Goal: Task Accomplishment & Management: Manage account settings

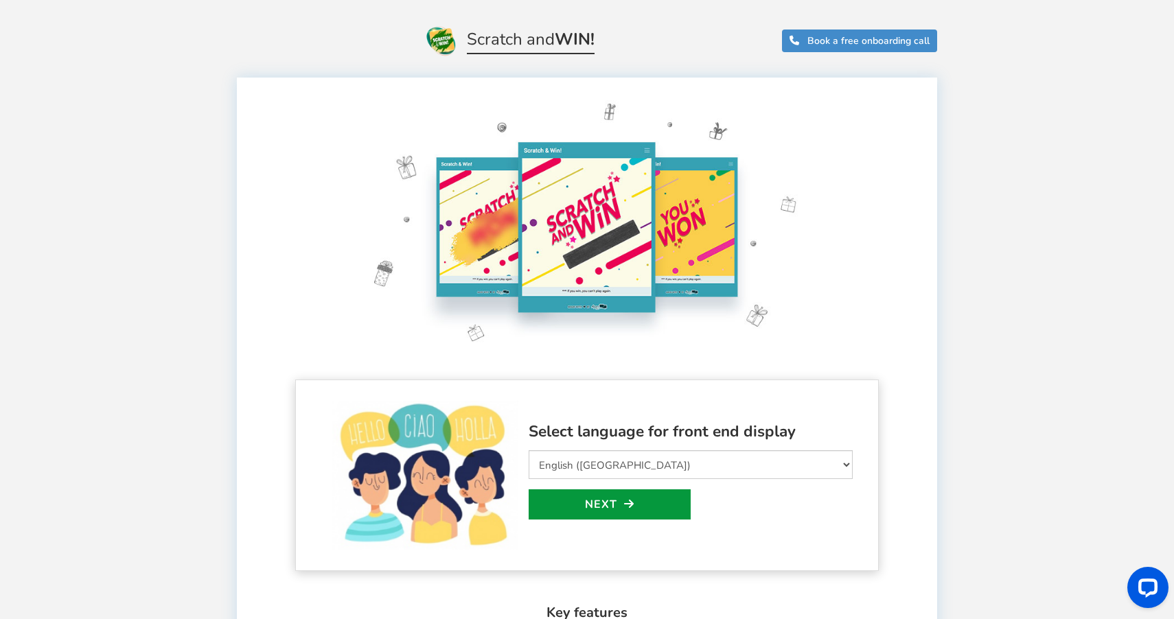
click at [625, 499] on icon at bounding box center [629, 504] width 10 height 11
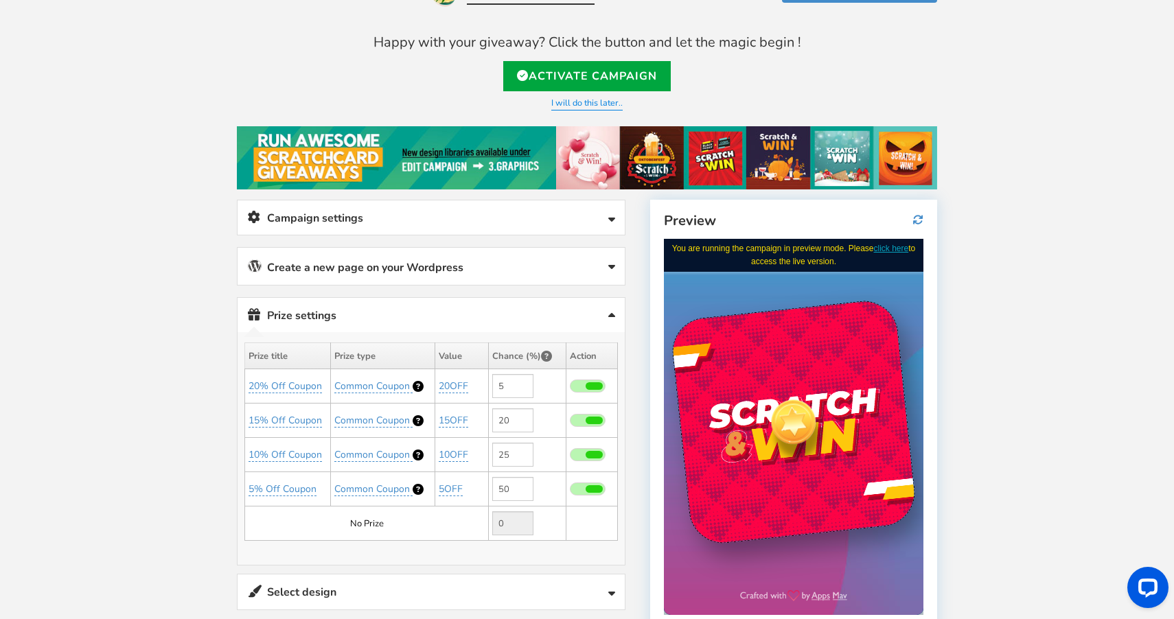
scroll to position [50, 0]
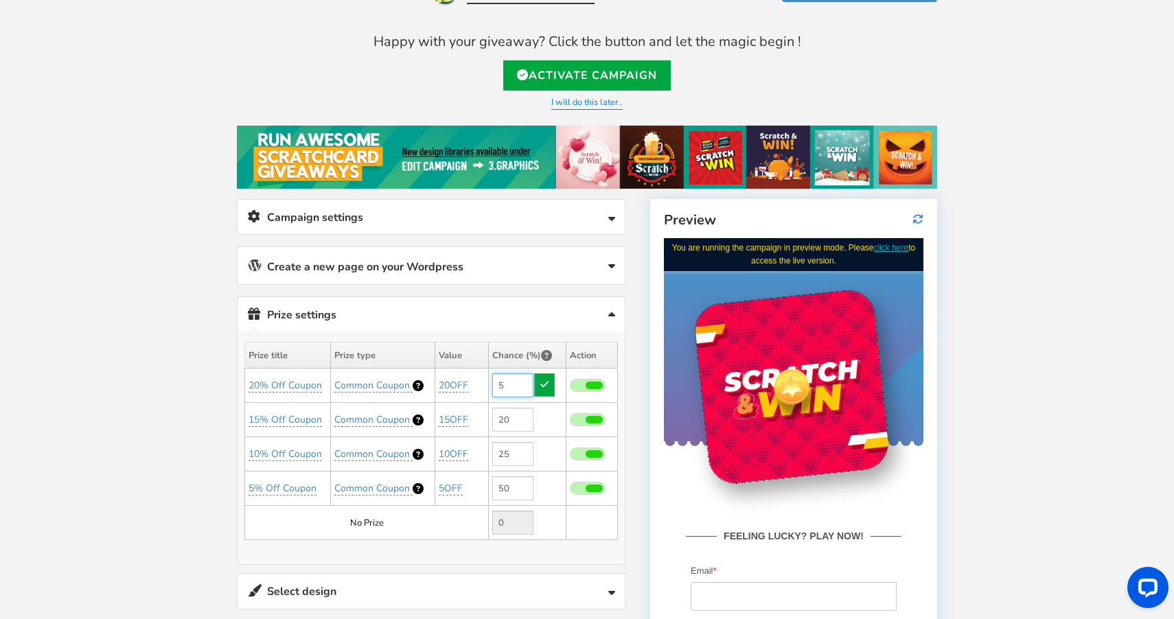
click at [512, 391] on input "5" at bounding box center [512, 386] width 41 height 24
click at [547, 389] on td "5" at bounding box center [528, 386] width 78 height 34
click at [519, 385] on input "5" at bounding box center [512, 386] width 41 height 24
type input "2"
click at [551, 387] on link at bounding box center [544, 385] width 21 height 23
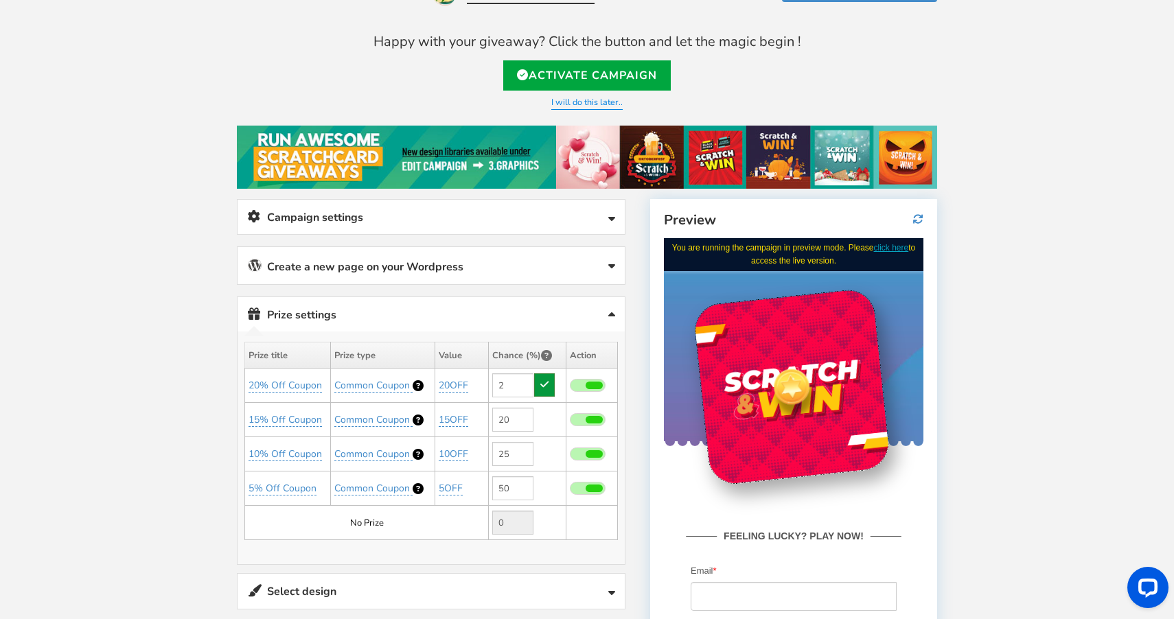
type input "3"
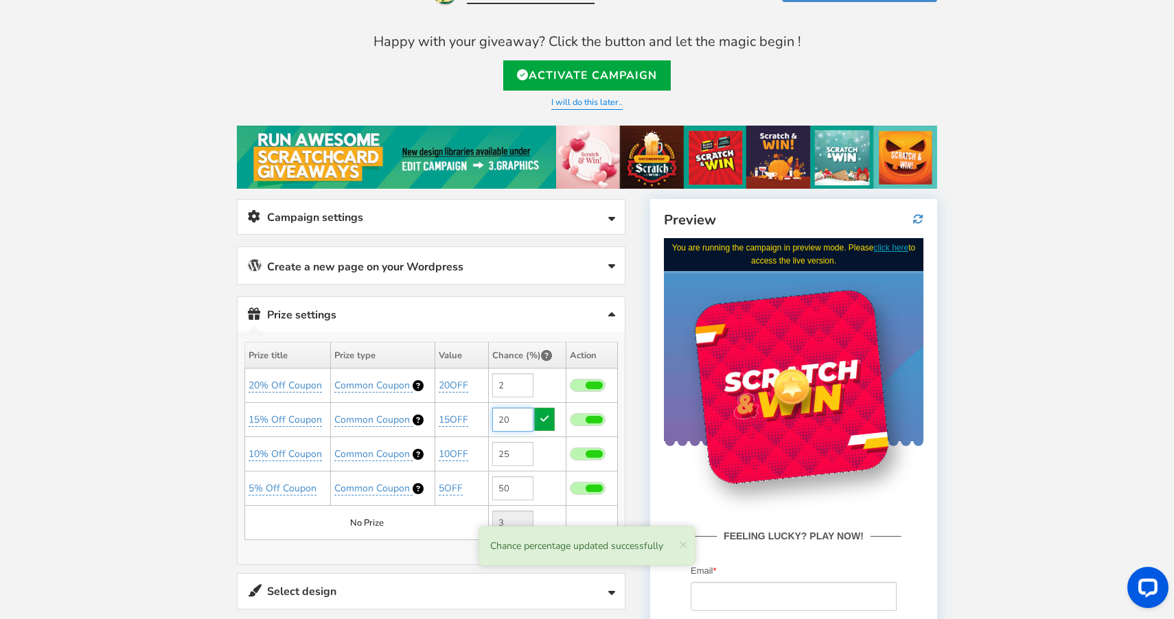
click at [525, 418] on input "20" at bounding box center [512, 420] width 41 height 24
click at [523, 485] on input "50" at bounding box center [512, 489] width 41 height 24
click at [520, 456] on input "25" at bounding box center [512, 454] width 41 height 24
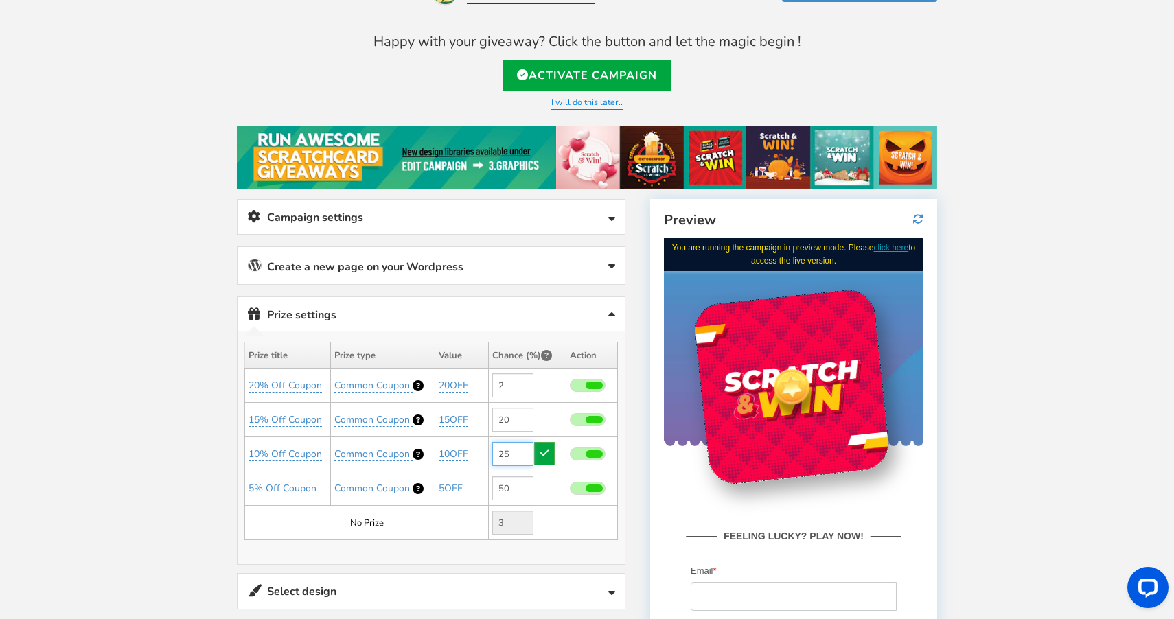
type input "1"
type input "25"
click at [510, 424] on input "20" at bounding box center [512, 420] width 41 height 24
type input "20"
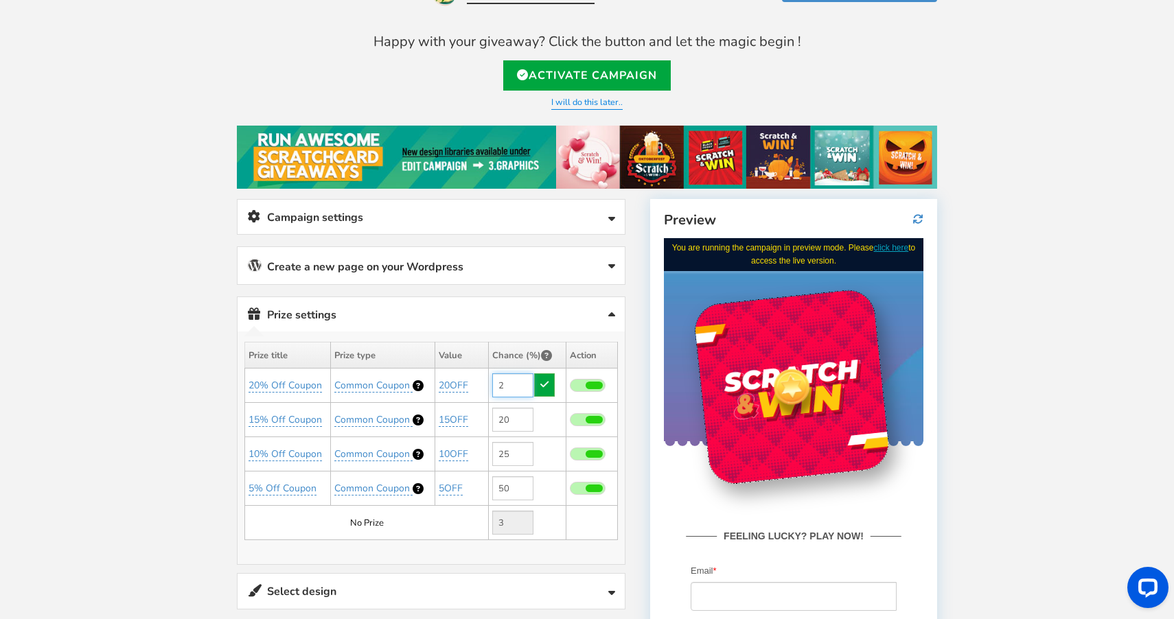
click at [507, 385] on input "2" at bounding box center [512, 386] width 41 height 24
type input "1"
click at [473, 523] on td "No Prize" at bounding box center [367, 523] width 244 height 34
click at [555, 382] on link at bounding box center [544, 385] width 21 height 23
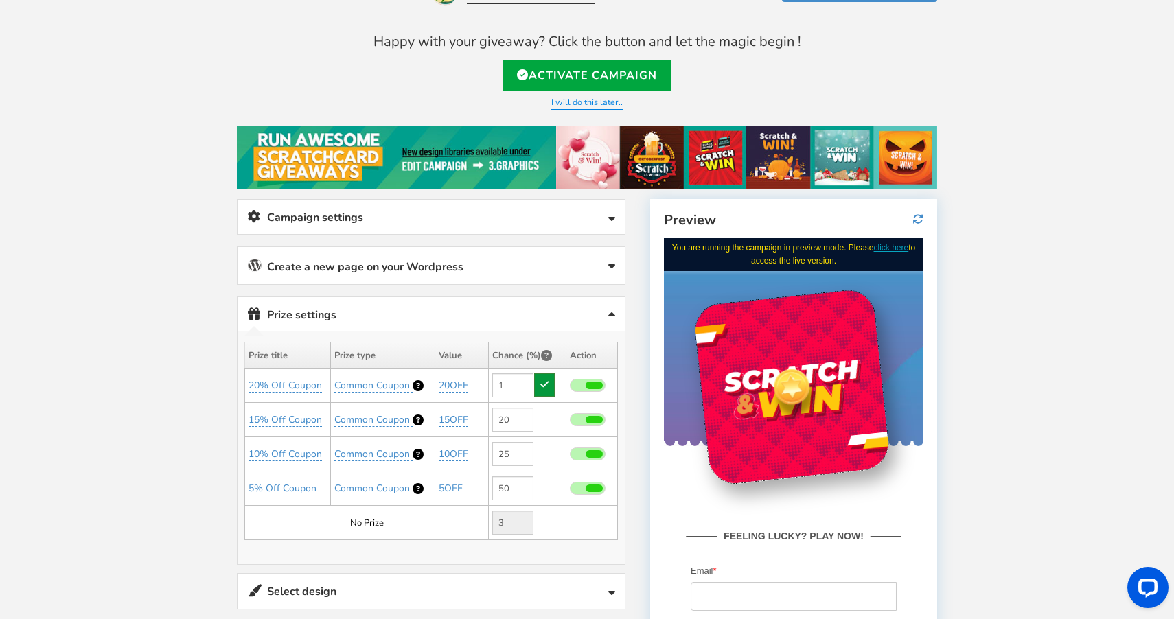
type input "4"
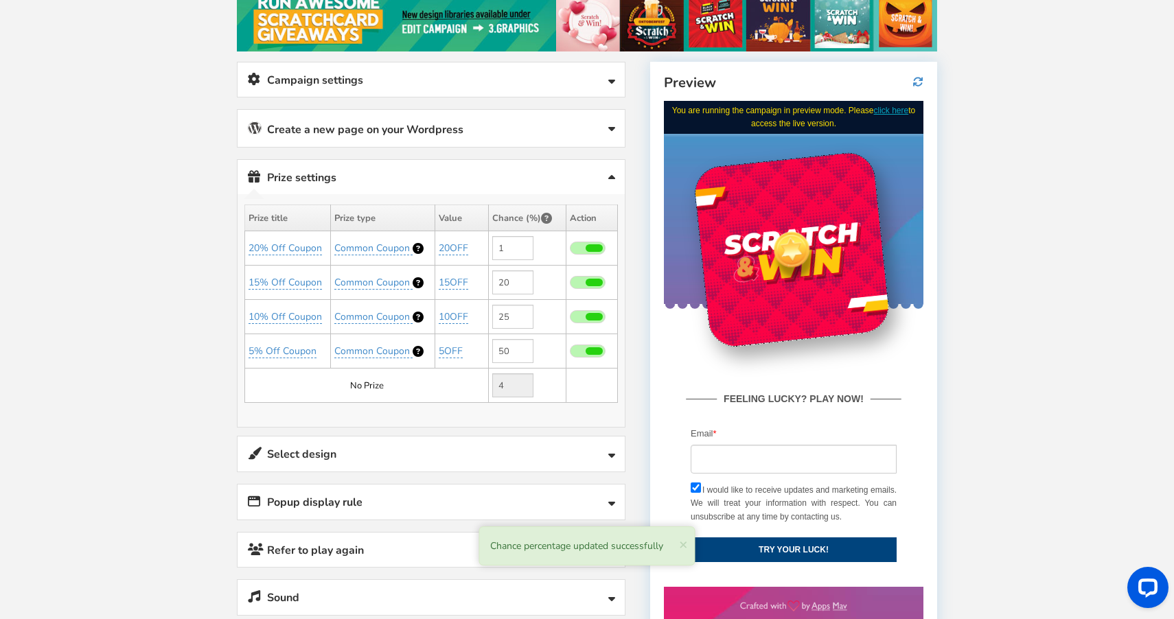
scroll to position [189, 0]
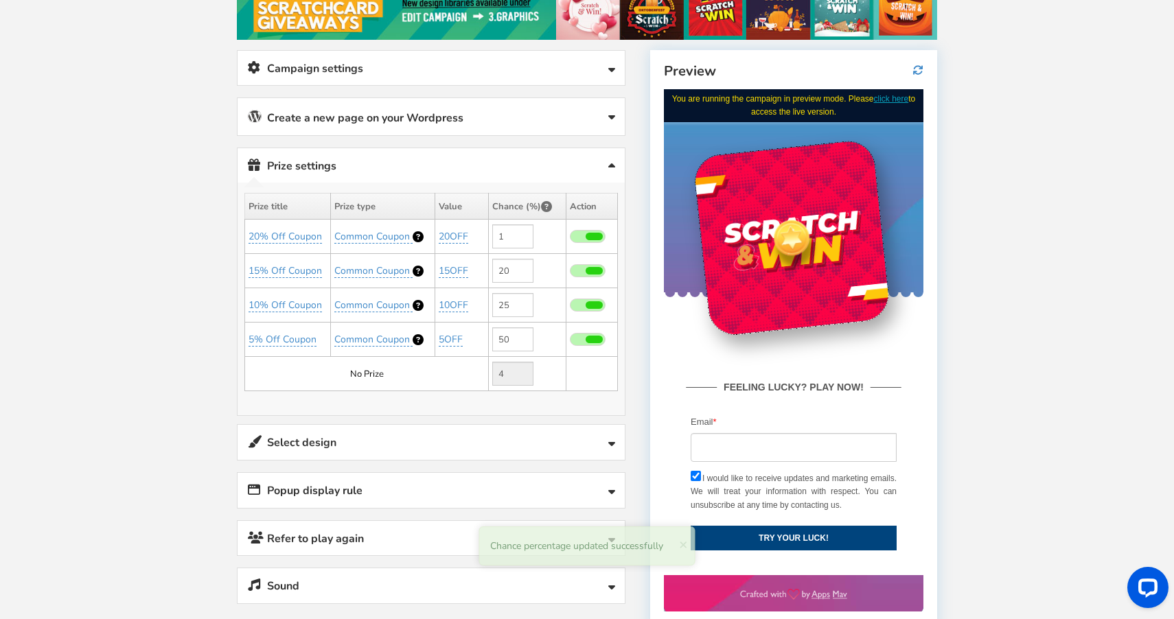
click at [430, 433] on link "Select design" at bounding box center [431, 442] width 387 height 35
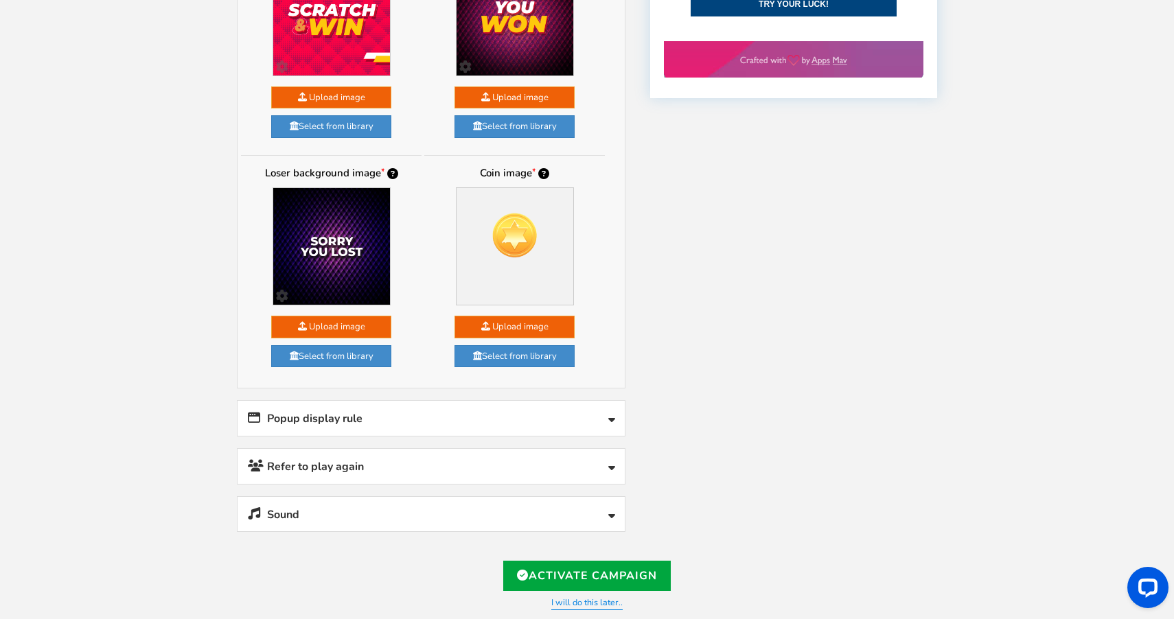
scroll to position [736, 0]
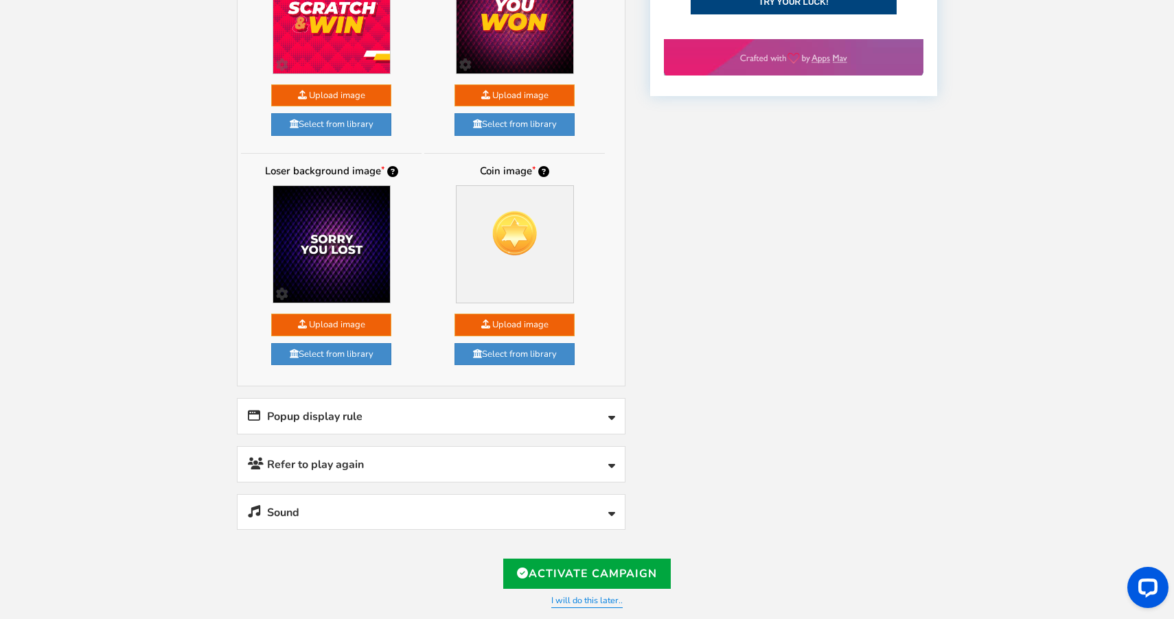
click at [424, 417] on link "Popup display rule" at bounding box center [431, 416] width 387 height 35
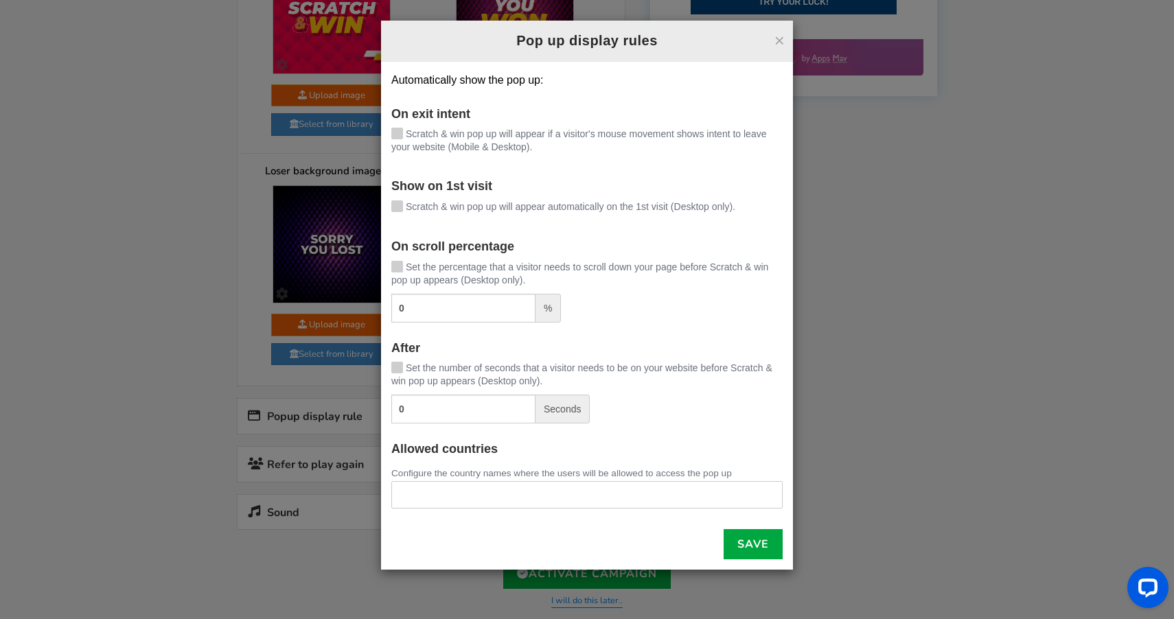
click at [494, 207] on span "Scratch & win pop up will appear automatically on the 1st visit (Desktop only)." at bounding box center [571, 206] width 330 height 11
click at [378, 207] on input "Scratch & win pop up will appear automatically on the 1st visit (Desktop only)." at bounding box center [378, 207] width 0 height 9
click at [474, 365] on span "Set the number of seconds that a visitor needs to be on your website before Scr…" at bounding box center [581, 375] width 381 height 24
click at [378, 365] on input "Set the number of seconds that a visitor needs to be on your website before Scr…" at bounding box center [378, 369] width 0 height 9
click at [440, 416] on input "0" at bounding box center [463, 409] width 144 height 29
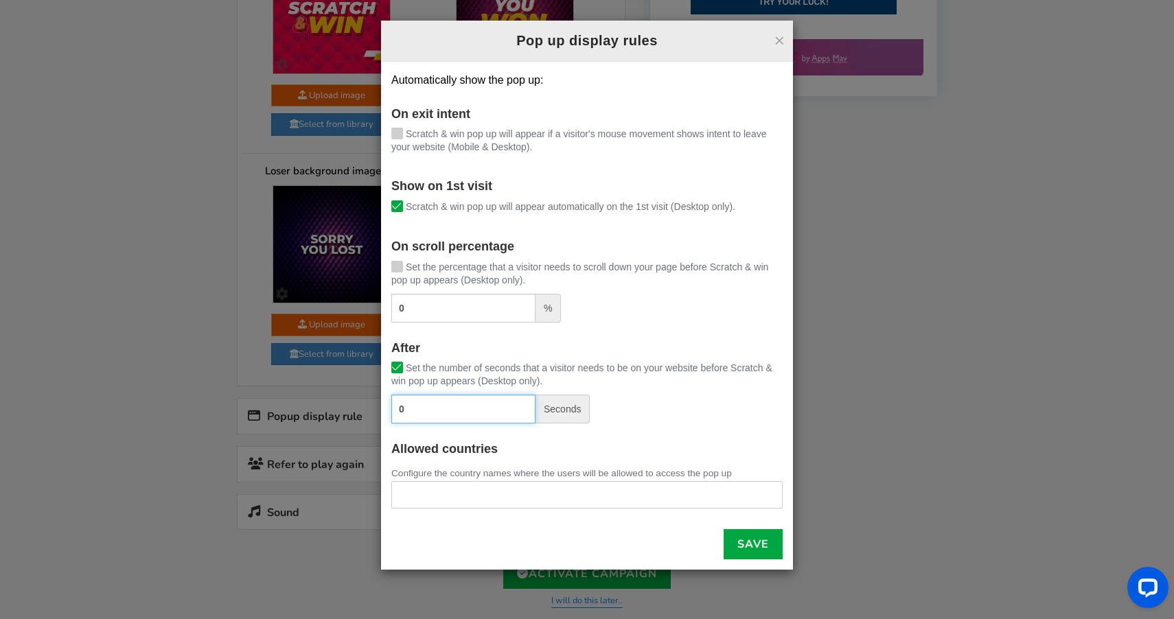
click at [440, 416] on input "0" at bounding box center [463, 409] width 144 height 29
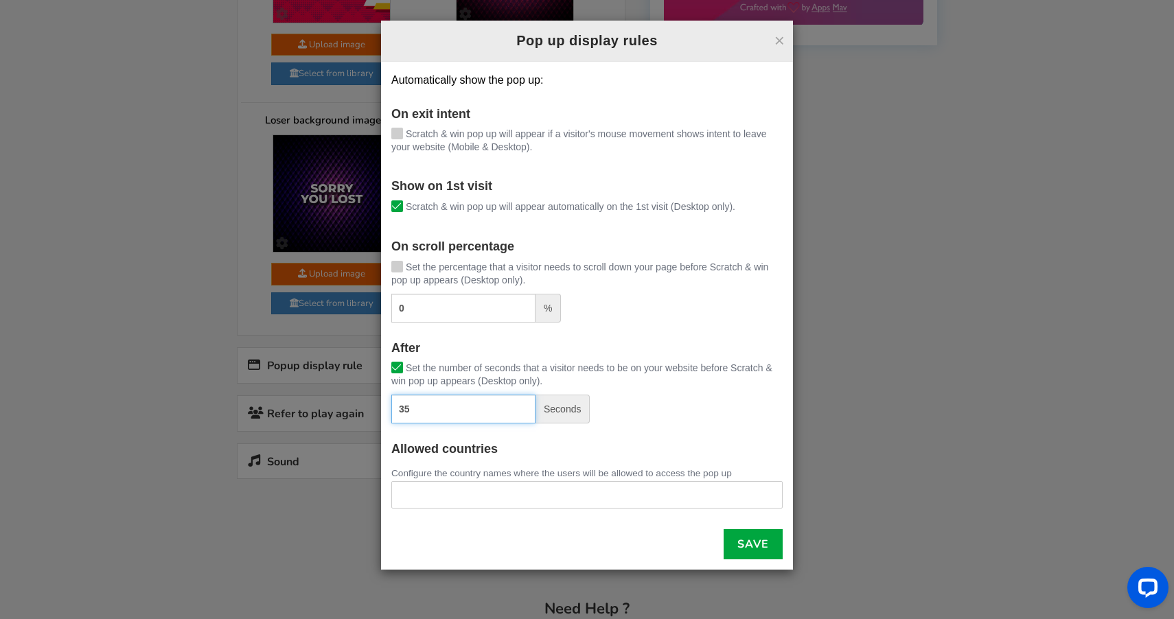
scroll to position [788, 0]
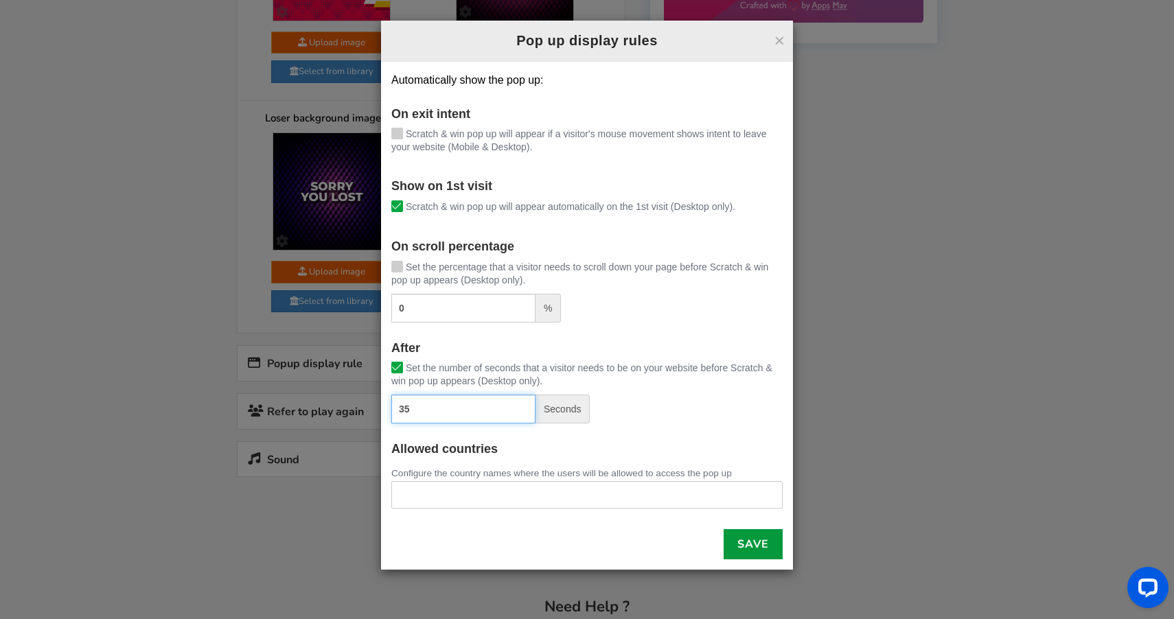
type input "35"
click at [732, 540] on link "Save" at bounding box center [753, 545] width 59 height 30
click at [782, 39] on button "×" at bounding box center [780, 41] width 10 height 18
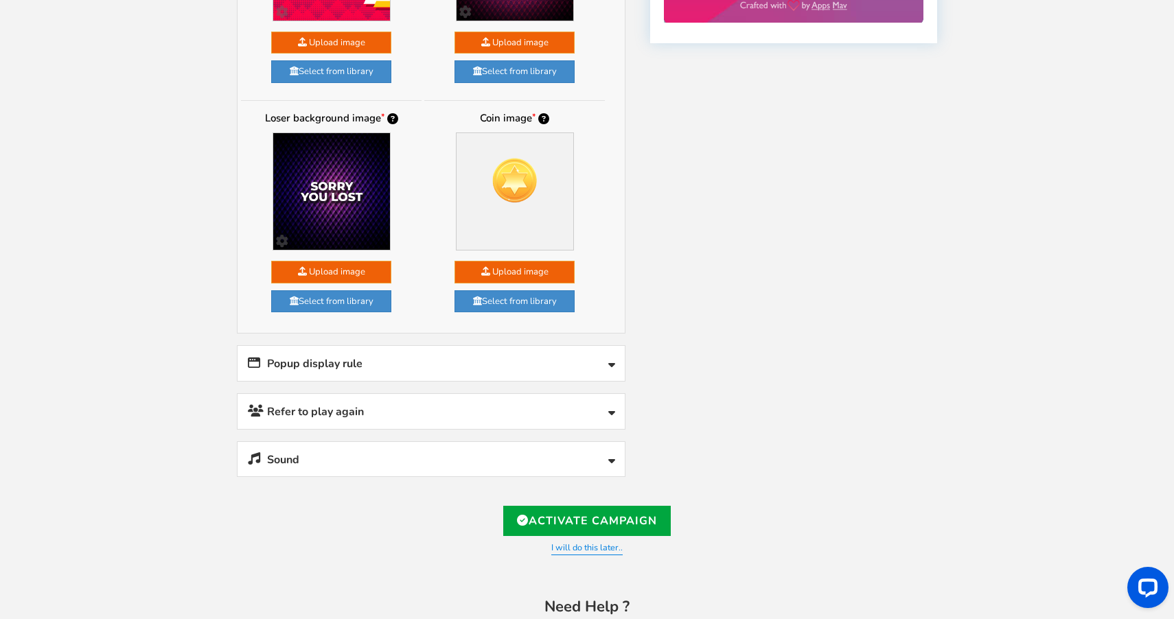
click at [420, 365] on link "Popup display rule" at bounding box center [431, 363] width 387 height 35
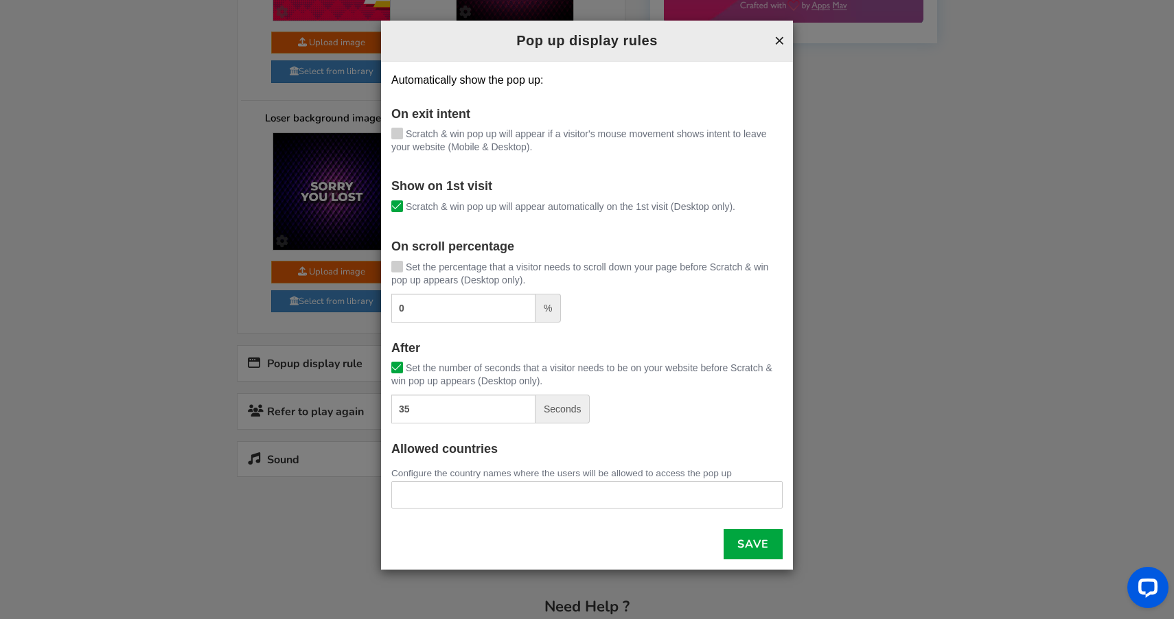
click at [775, 42] on button "×" at bounding box center [780, 41] width 10 height 18
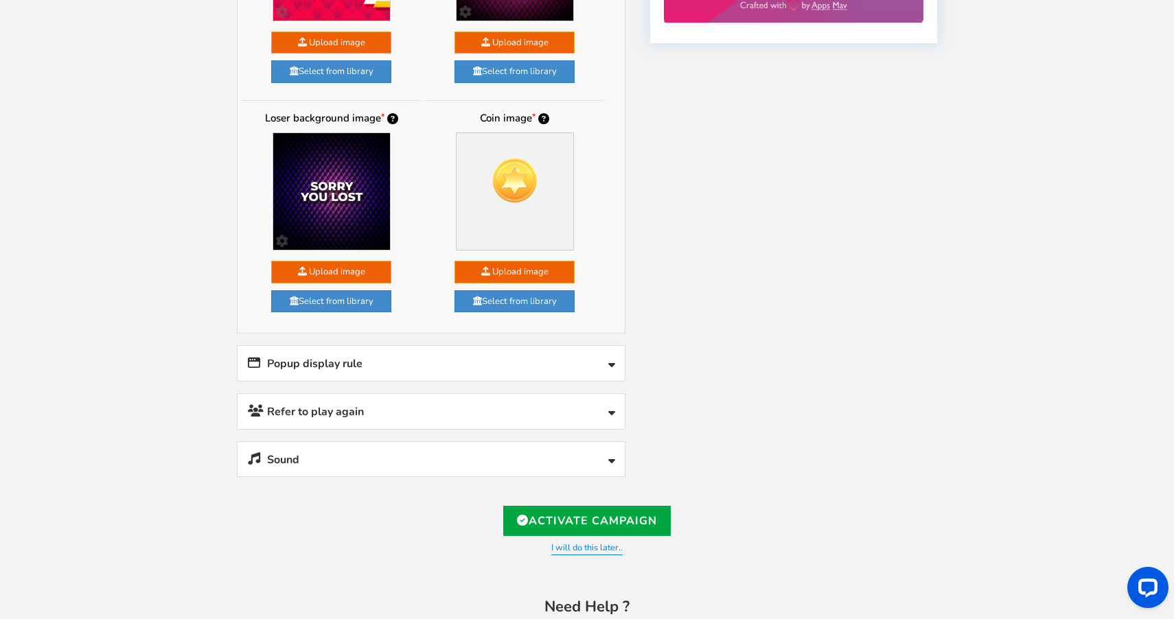
click at [412, 400] on link "Refer to play again" at bounding box center [431, 411] width 387 height 35
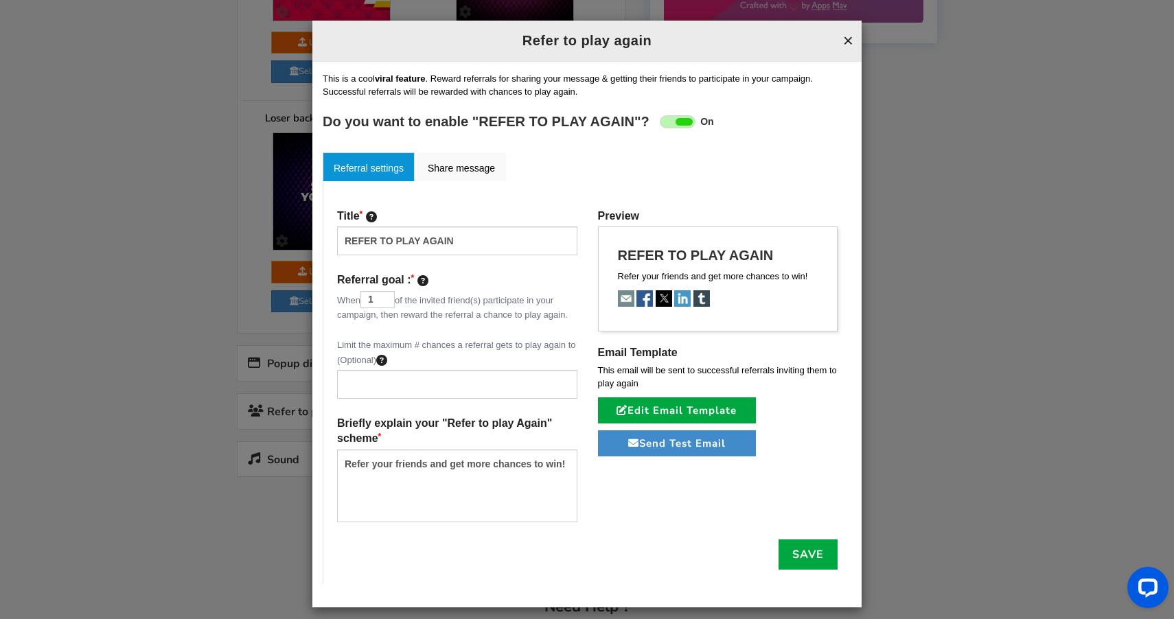
click at [845, 43] on button "×" at bounding box center [848, 41] width 10 height 18
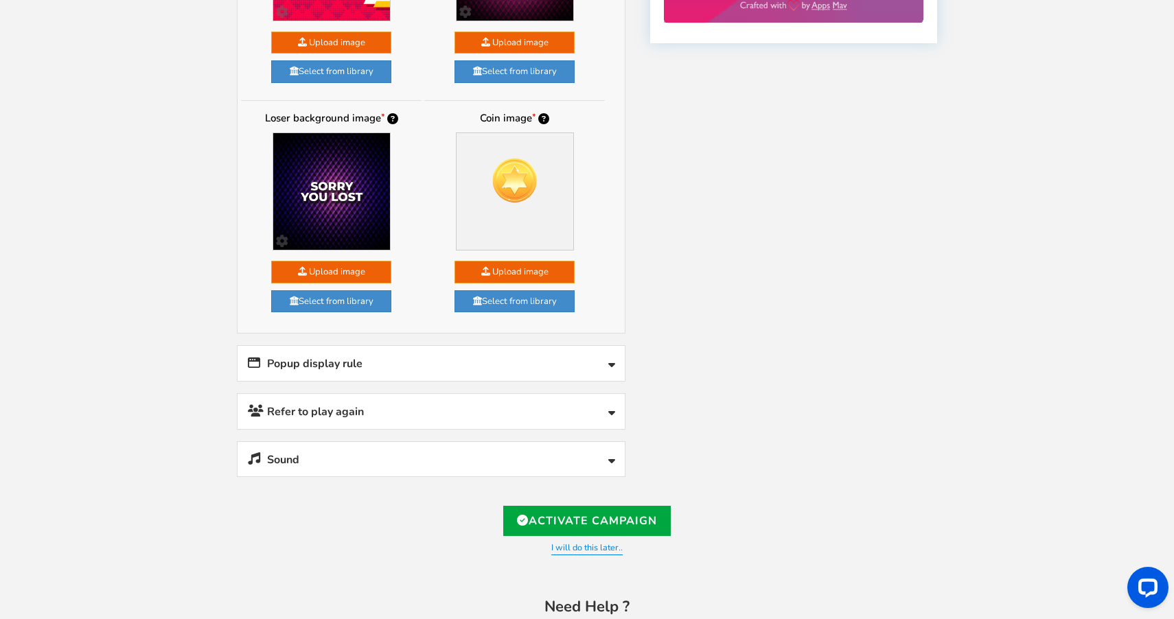
click at [463, 463] on link "Sound" at bounding box center [431, 459] width 387 height 35
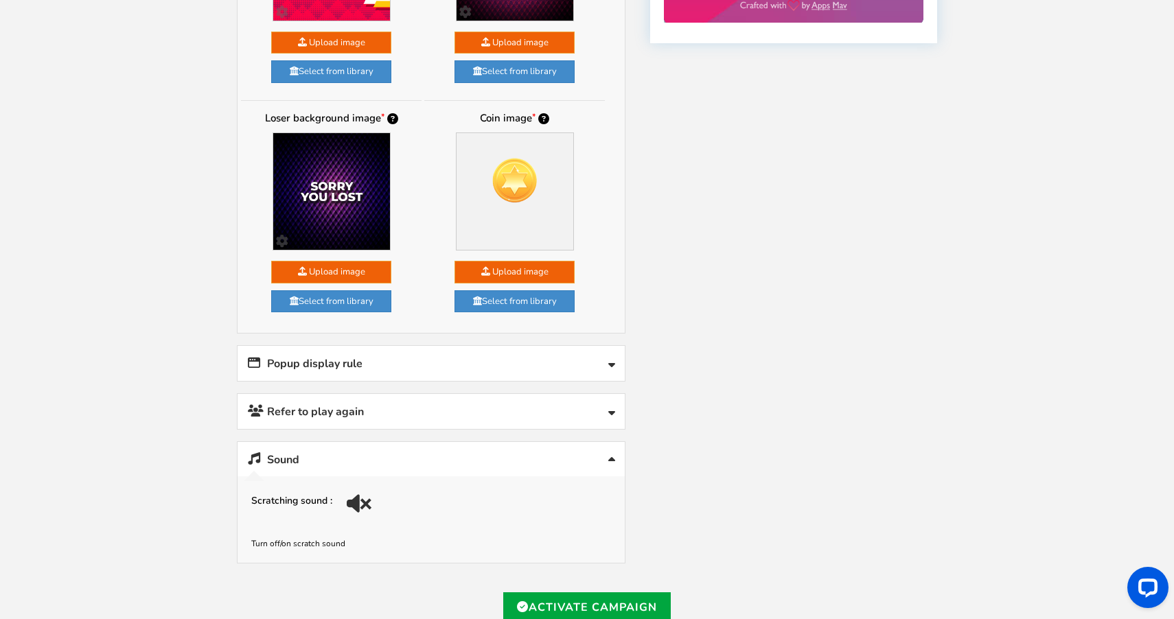
click at [361, 499] on div at bounding box center [361, 508] width 19 height 19
click at [574, 442] on link "Sound" at bounding box center [431, 459] width 387 height 35
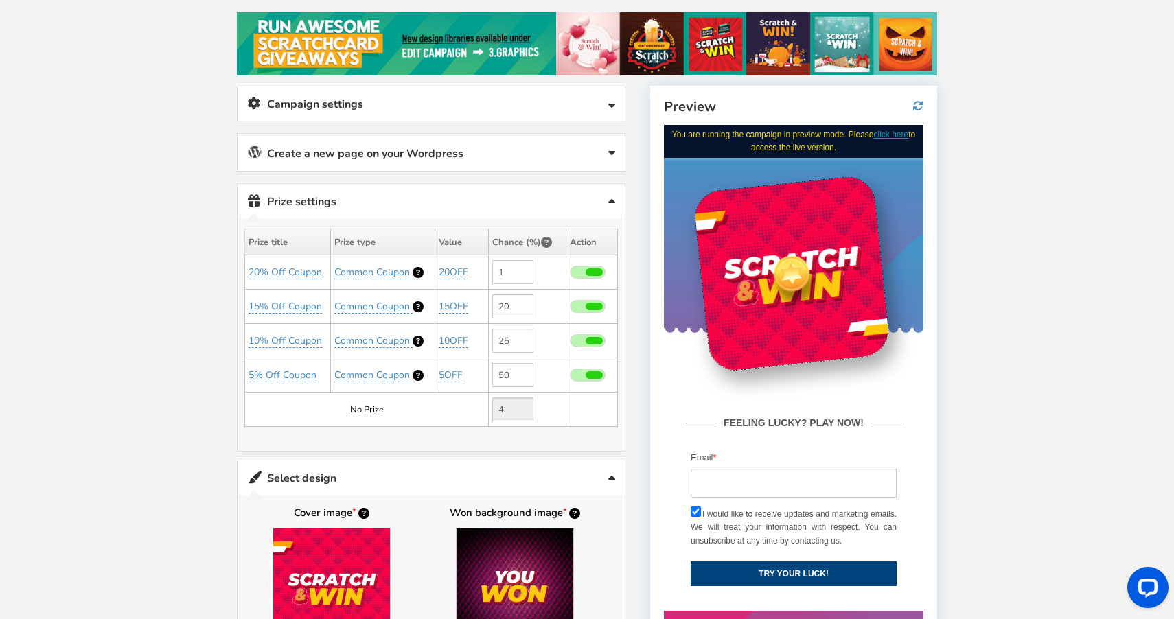
scroll to position [163, 0]
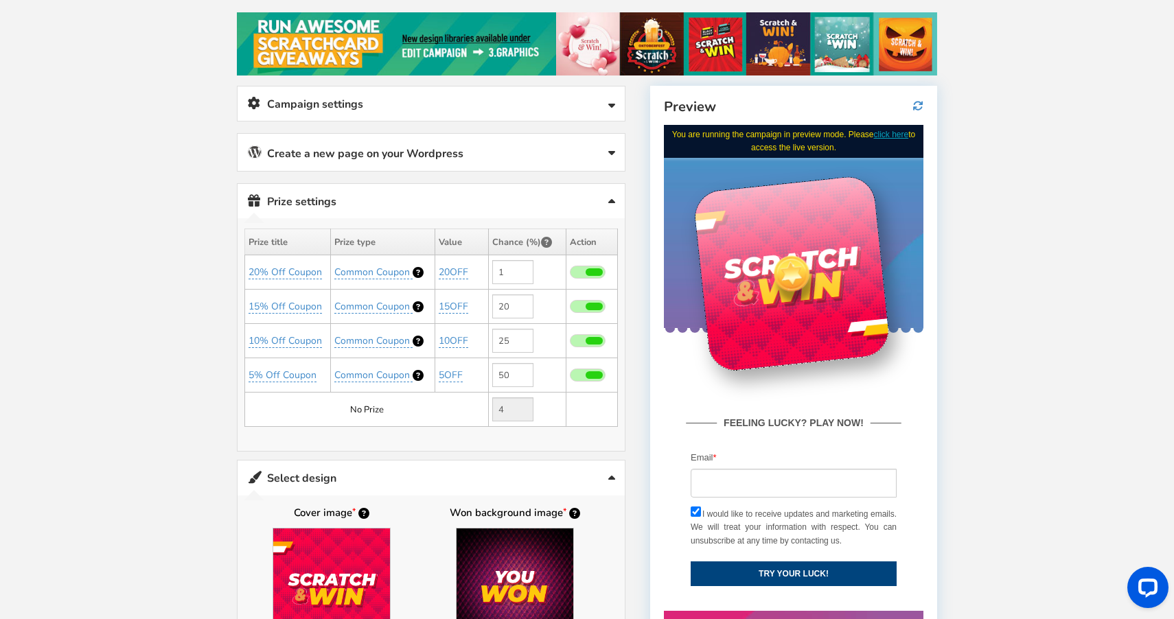
click at [775, 318] on div at bounding box center [791, 273] width 198 height 198
click at [794, 264] on div at bounding box center [791, 273] width 48 height 48
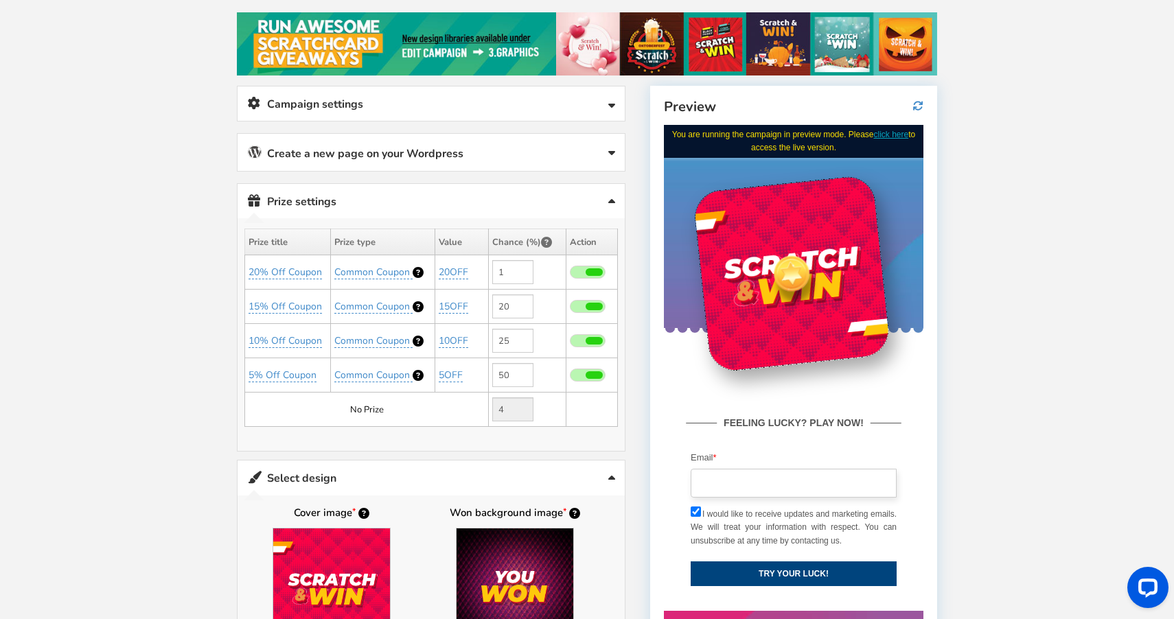
click at [772, 485] on input "email" at bounding box center [793, 482] width 206 height 29
click at [726, 570] on button "TRY YOUR LUCK!" at bounding box center [793, 573] width 206 height 25
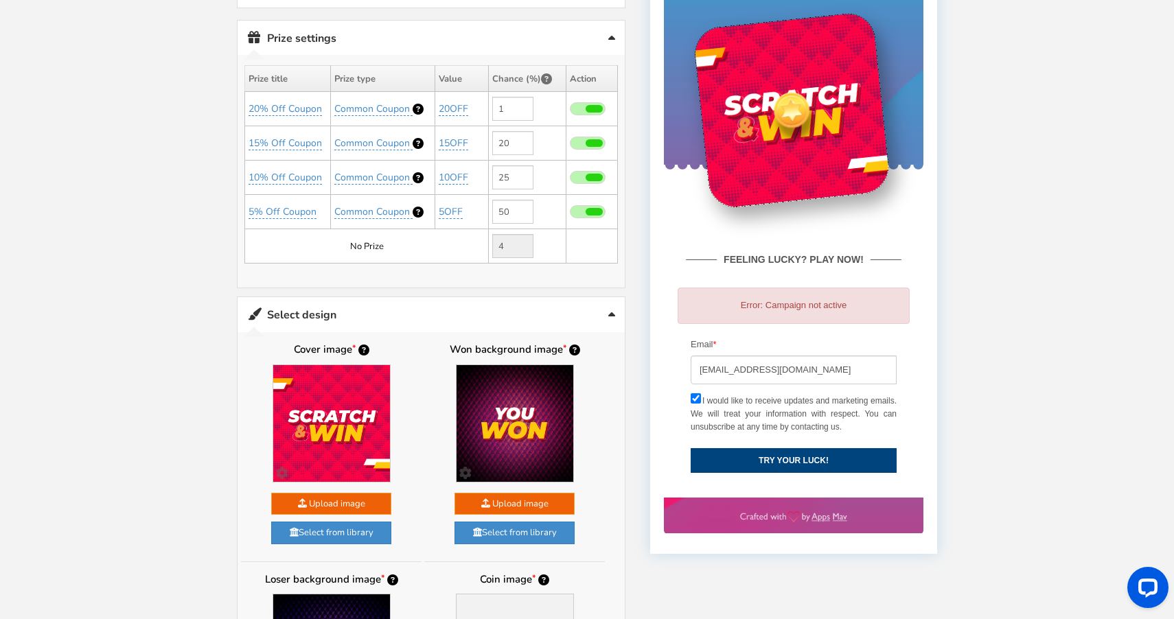
scroll to position [334, 0]
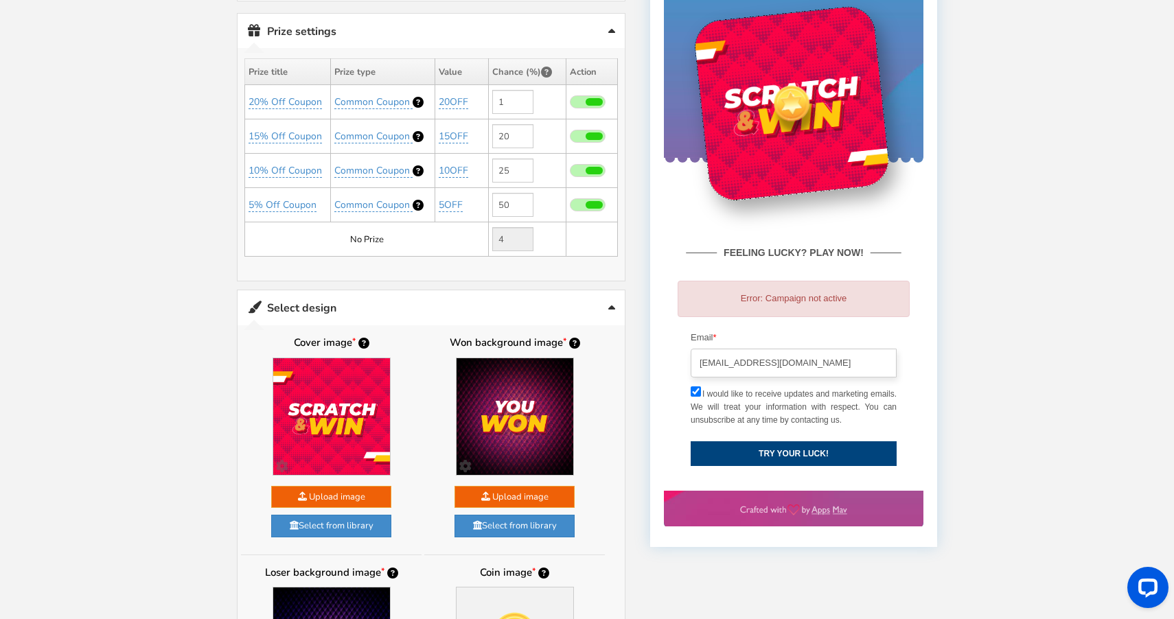
click at [795, 365] on input "[EMAIL_ADDRESS][DOMAIN_NAME]" at bounding box center [793, 363] width 206 height 29
type input "n"
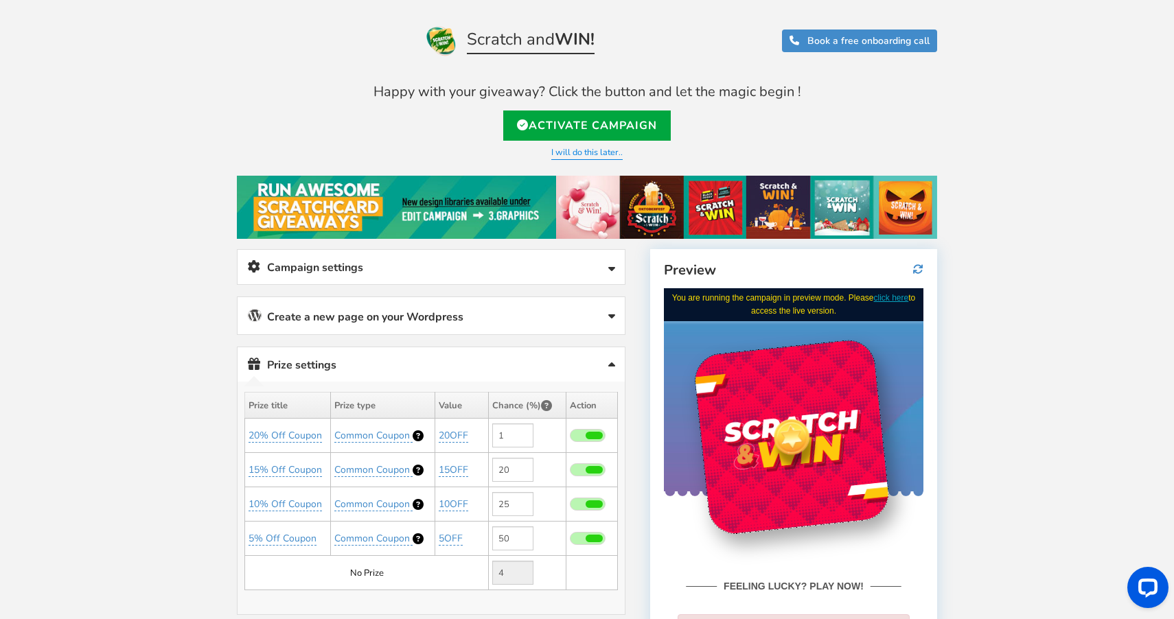
scroll to position [0, 0]
click at [608, 159] on link "I will do this later.." at bounding box center [586, 153] width 71 height 14
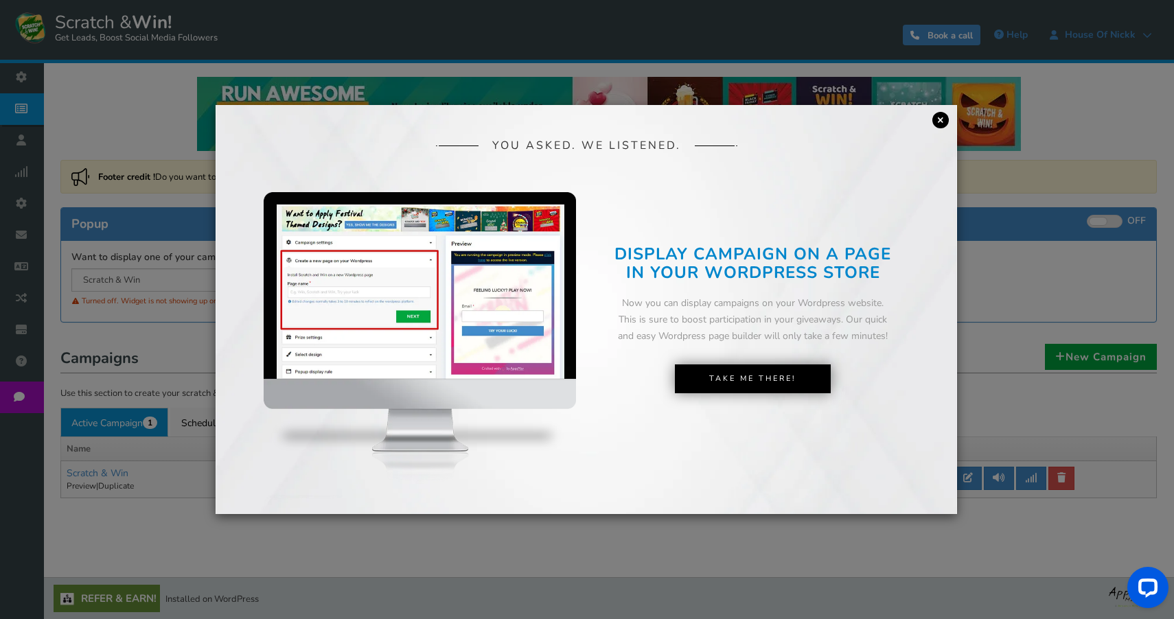
click at [948, 124] on link "×" at bounding box center [941, 120] width 16 height 16
